Goal: Use online tool/utility: Utilize a website feature to perform a specific function

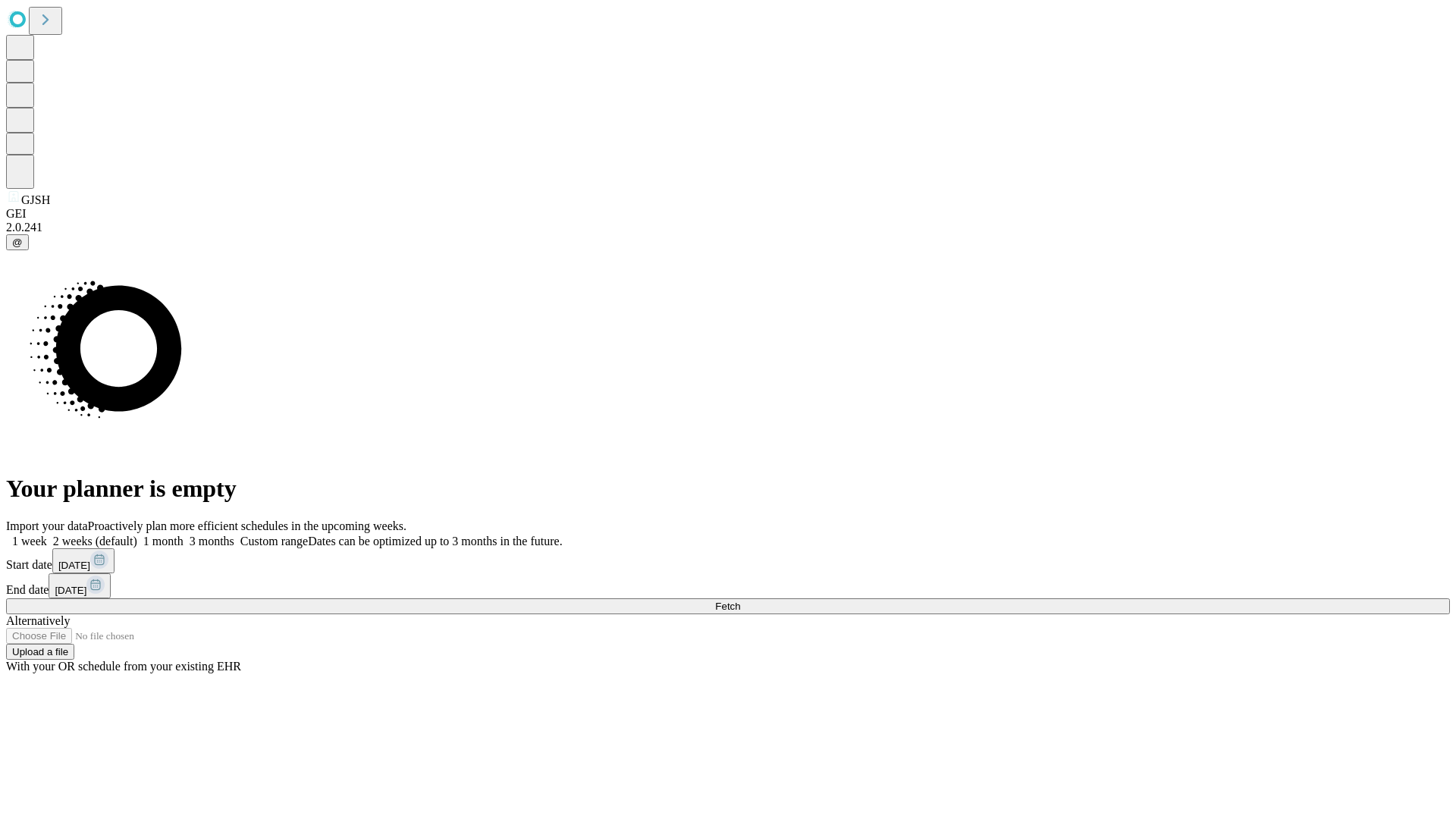
click at [740, 601] on span "Fetch" at bounding box center [728, 607] width 25 height 12
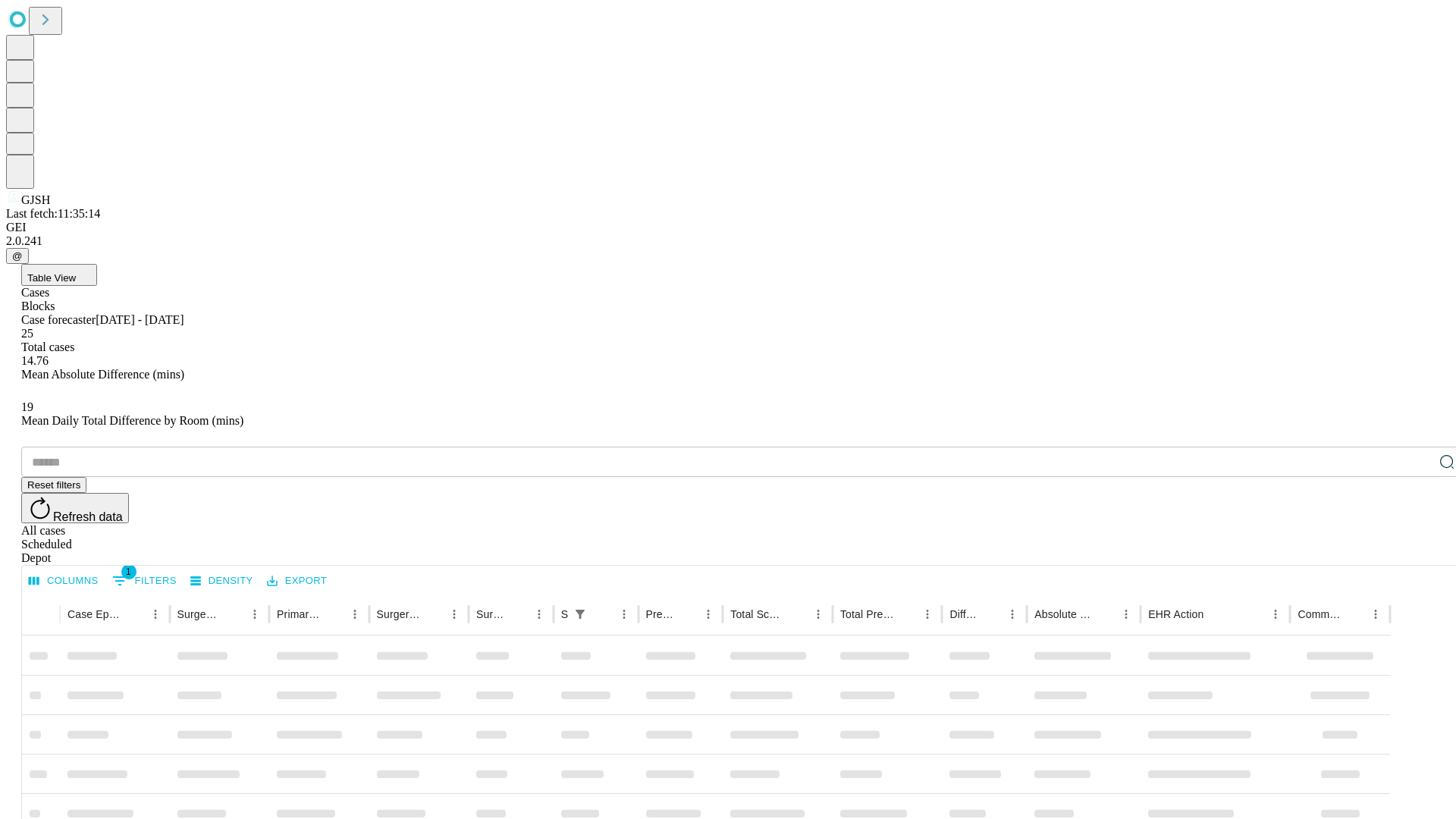
click at [76, 273] on span "Table View" at bounding box center [51, 278] width 49 height 12
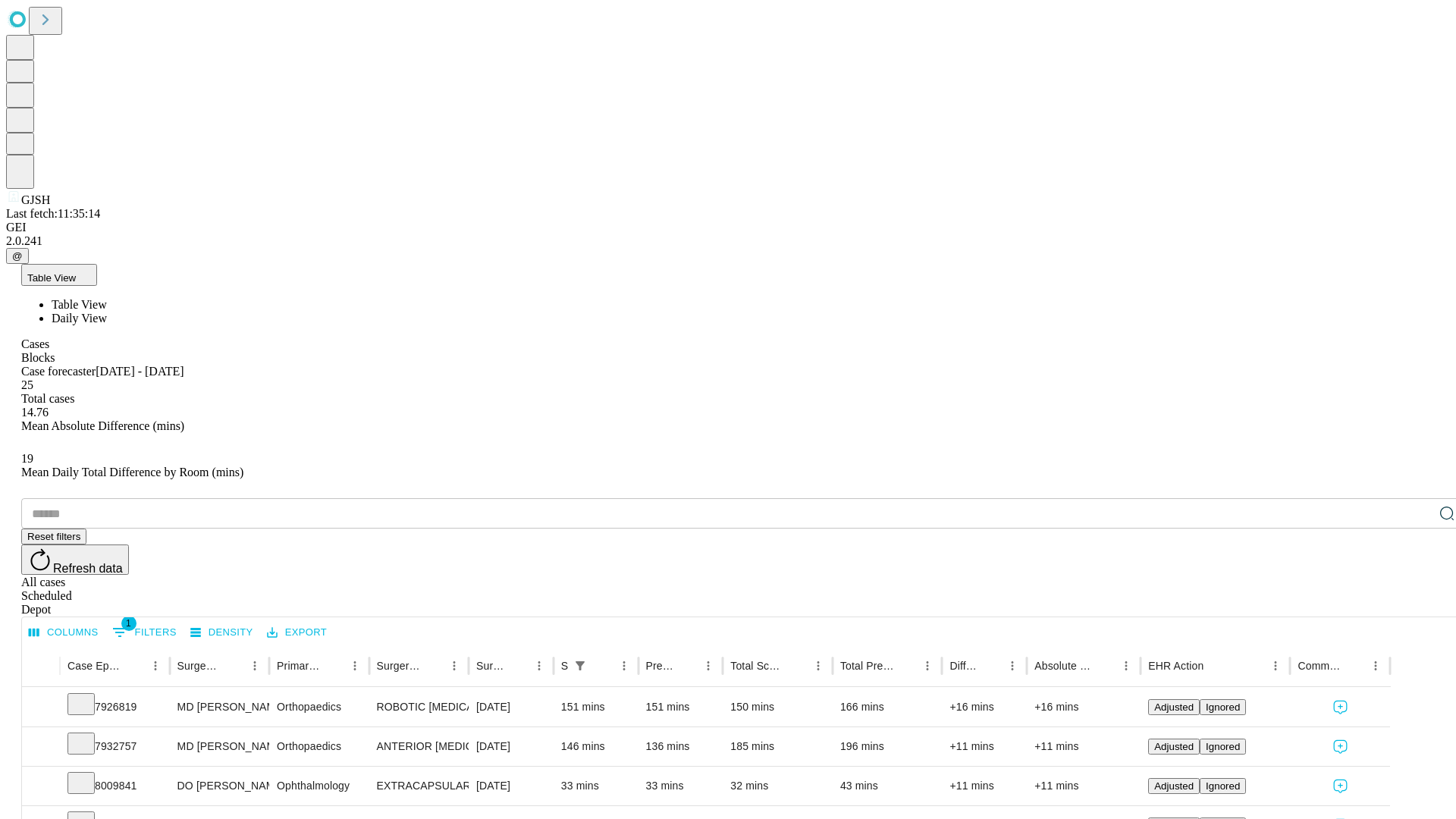
click at [107, 312] on span "Daily View" at bounding box center [80, 318] width 56 height 12
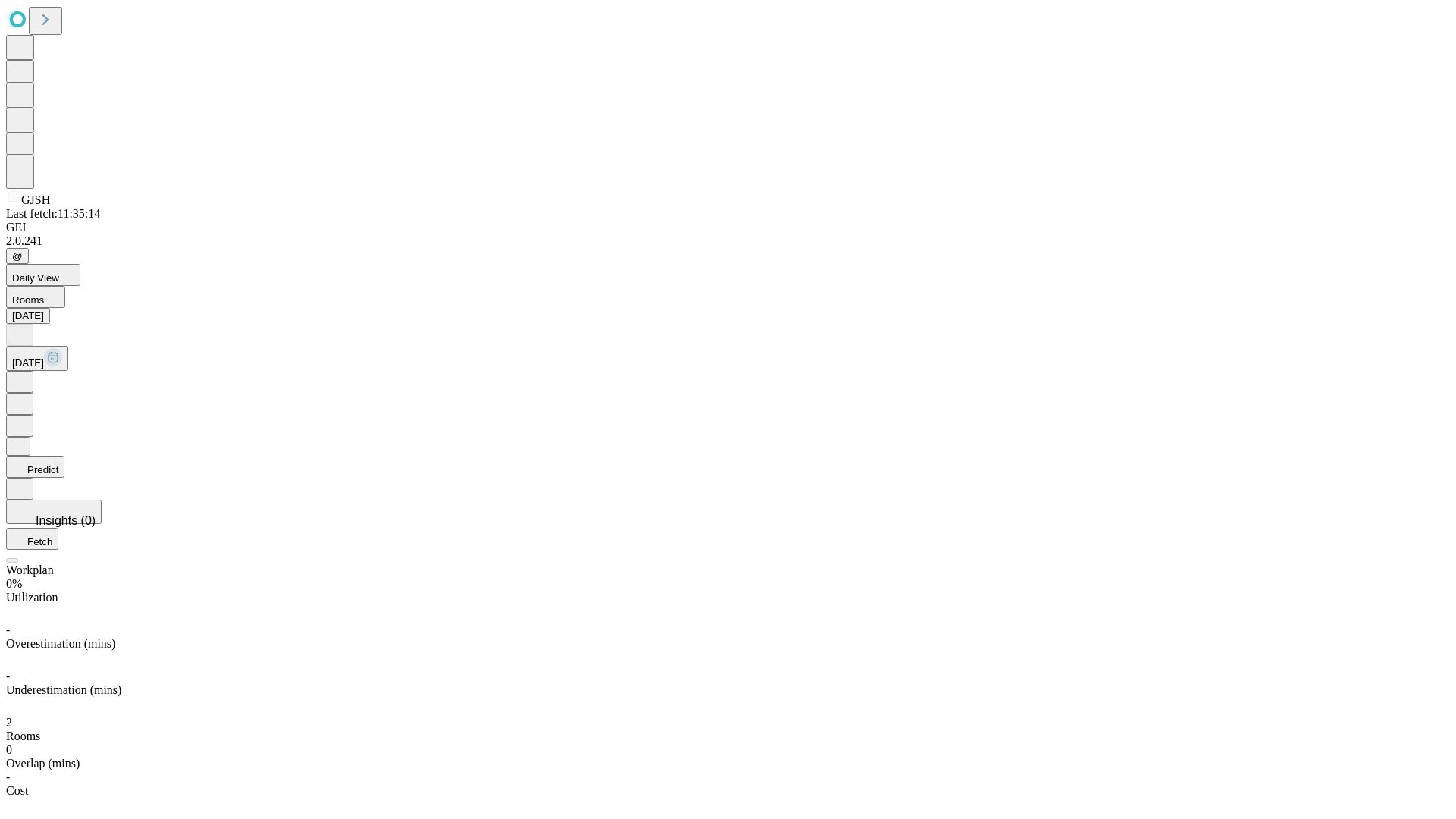
click at [64, 456] on button "Predict" at bounding box center [35, 467] width 59 height 22
